Goal: Task Accomplishment & Management: Manage account settings

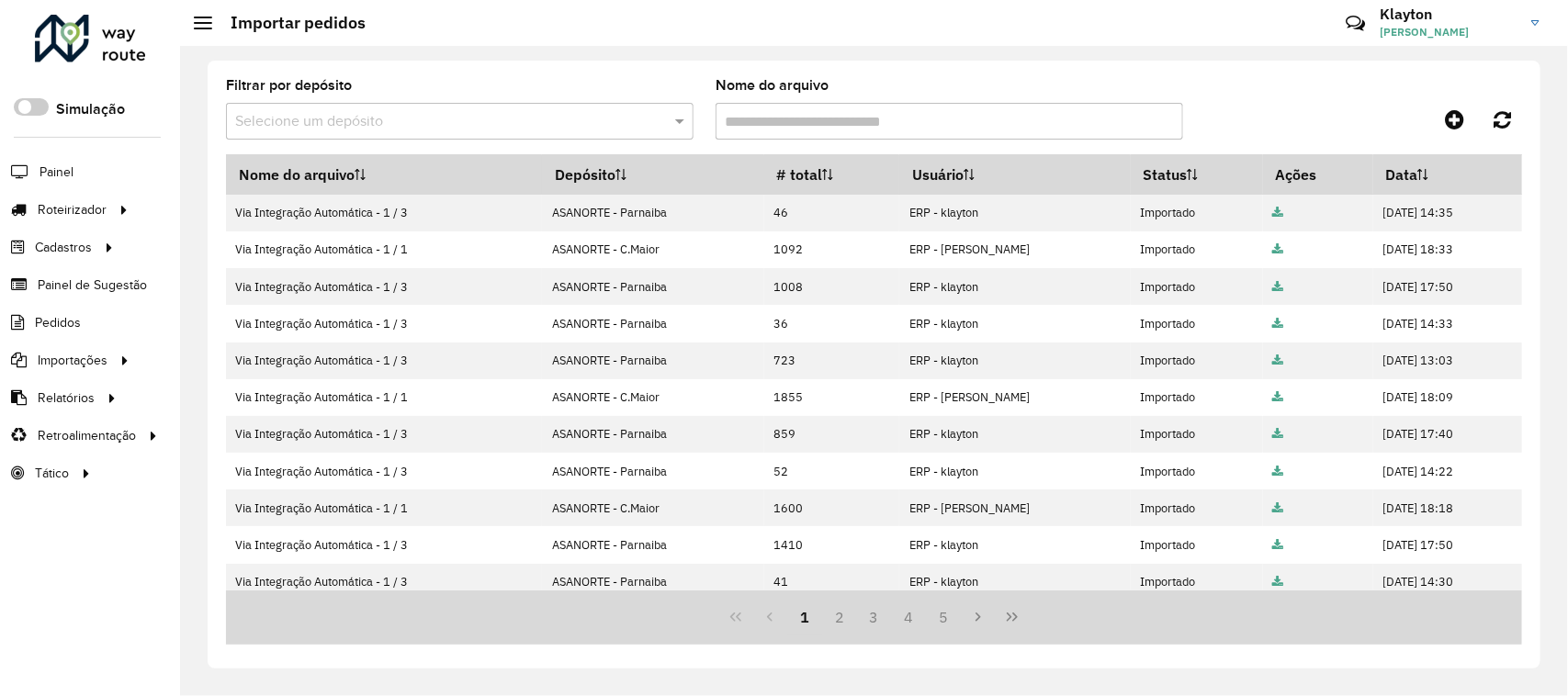
click at [66, 26] on div at bounding box center [90, 38] width 111 height 48
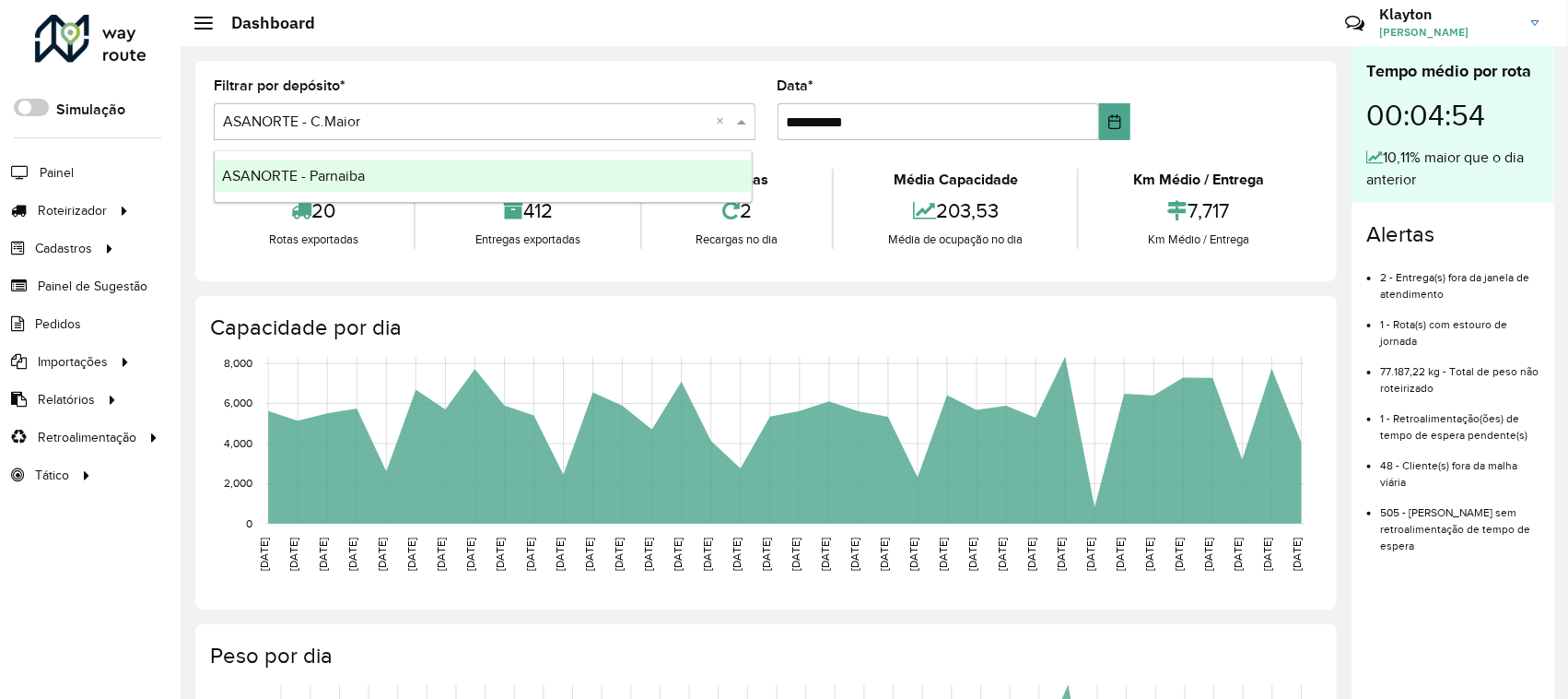
click at [745, 122] on span at bounding box center [744, 121] width 23 height 22
click at [461, 182] on div "ASANORTE - Parnaiba" at bounding box center [484, 176] width 537 height 32
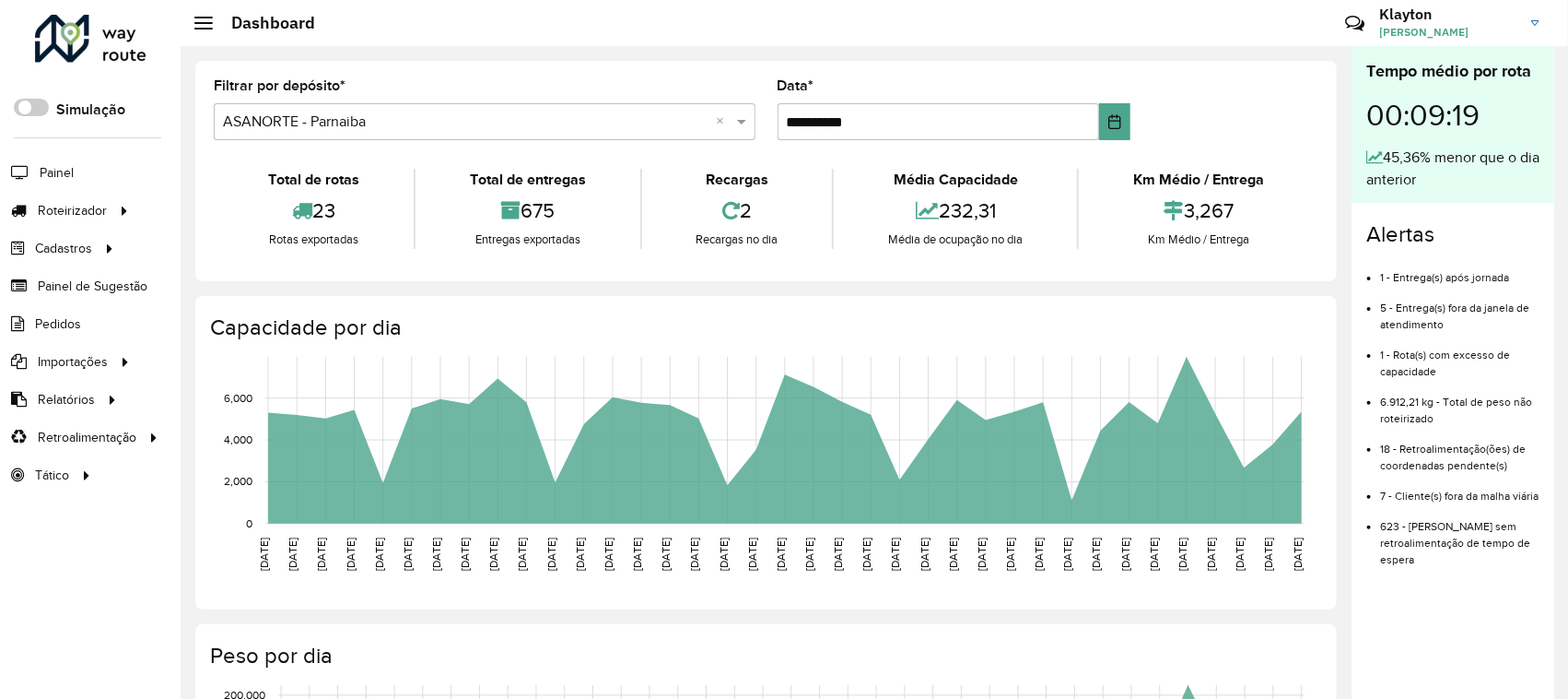
click at [1541, 23] on link "Klayton Klayton Pinto Sousa" at bounding box center [1466, 23] width 174 height 48
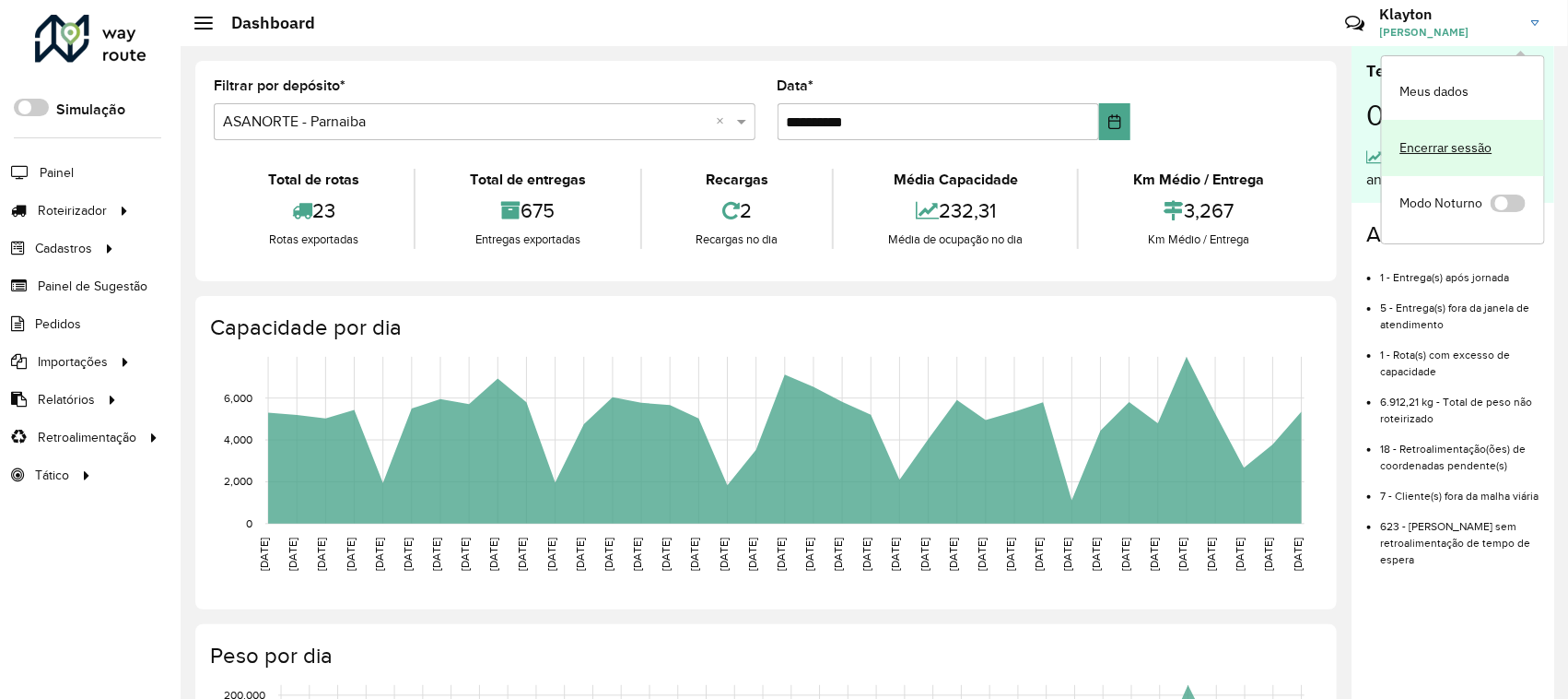
click at [1440, 150] on link "Encerrar sessão" at bounding box center [1462, 148] width 162 height 57
